Goal: Find specific page/section: Find specific page/section

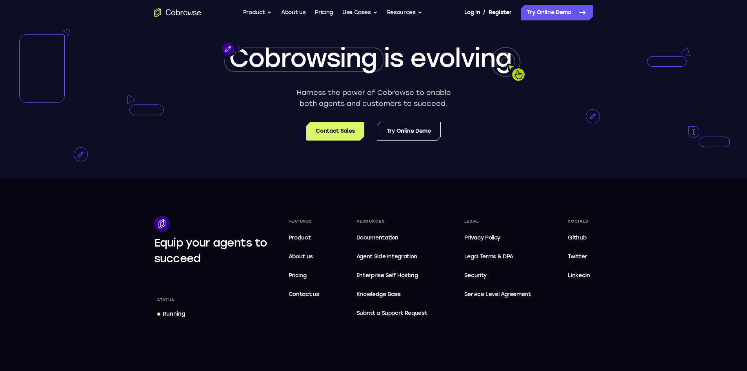
scroll to position [2511, 0]
